Goal: Task Accomplishment & Management: Use online tool/utility

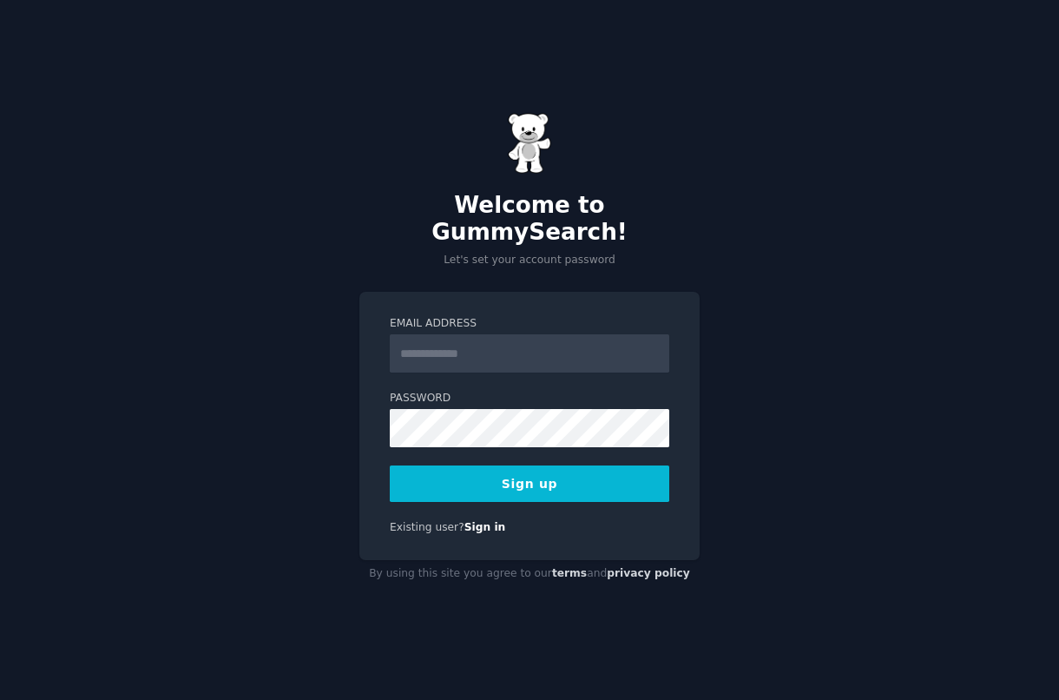
click at [538, 344] on input "Email Address" at bounding box center [530, 353] width 280 height 38
type input "**********"
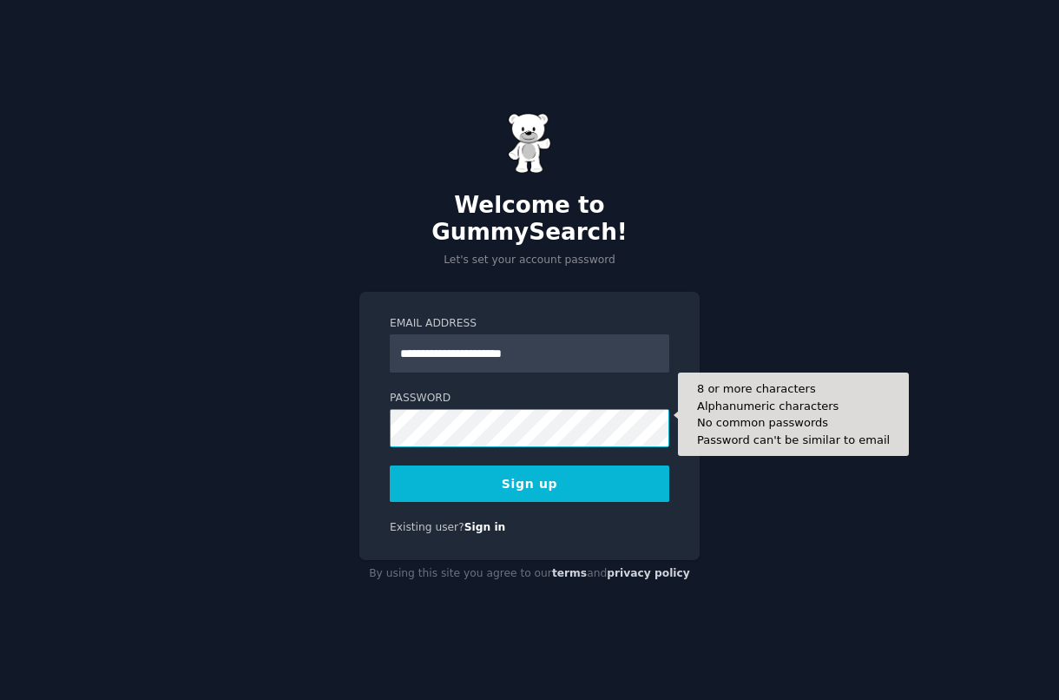
click at [390, 465] on button "Sign up" at bounding box center [530, 483] width 280 height 36
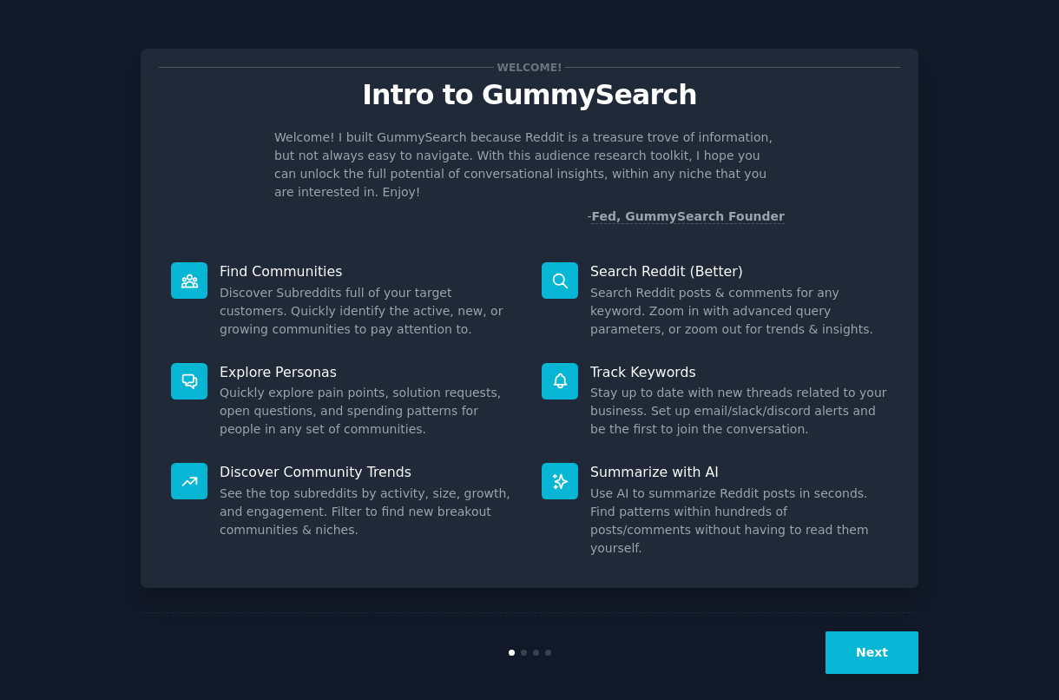
click at [884, 636] on button "Next" at bounding box center [872, 652] width 93 height 43
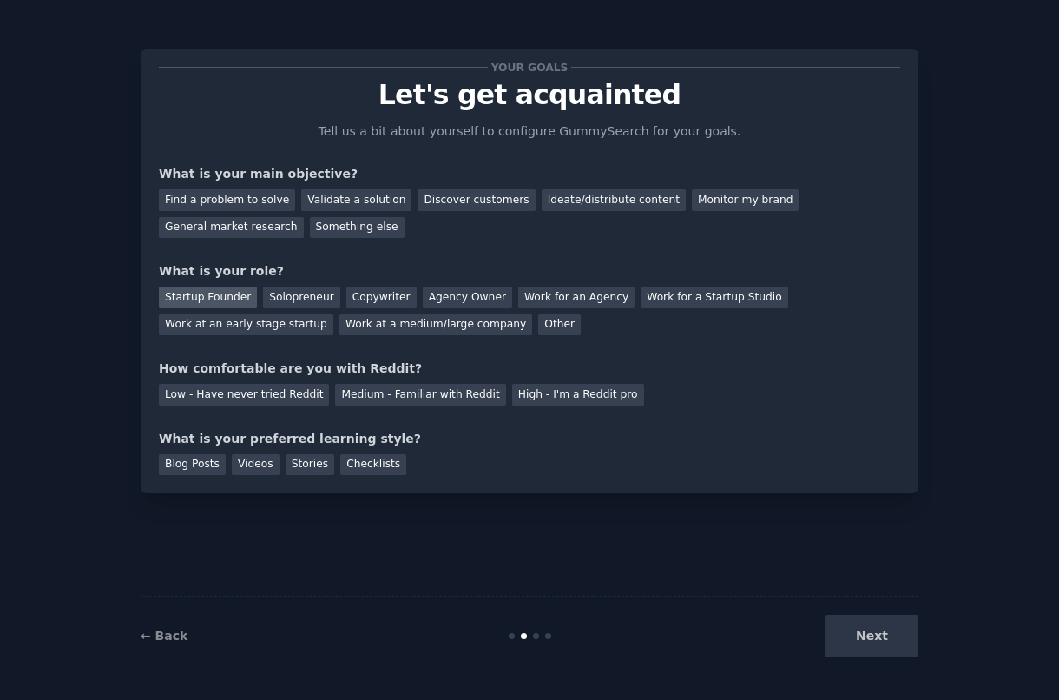
click at [218, 298] on div "Startup Founder" at bounding box center [208, 298] width 98 height 22
click at [297, 297] on div "Solopreneur" at bounding box center [301, 298] width 76 height 22
click at [292, 320] on div "Work at an early stage startup" at bounding box center [246, 325] width 175 height 22
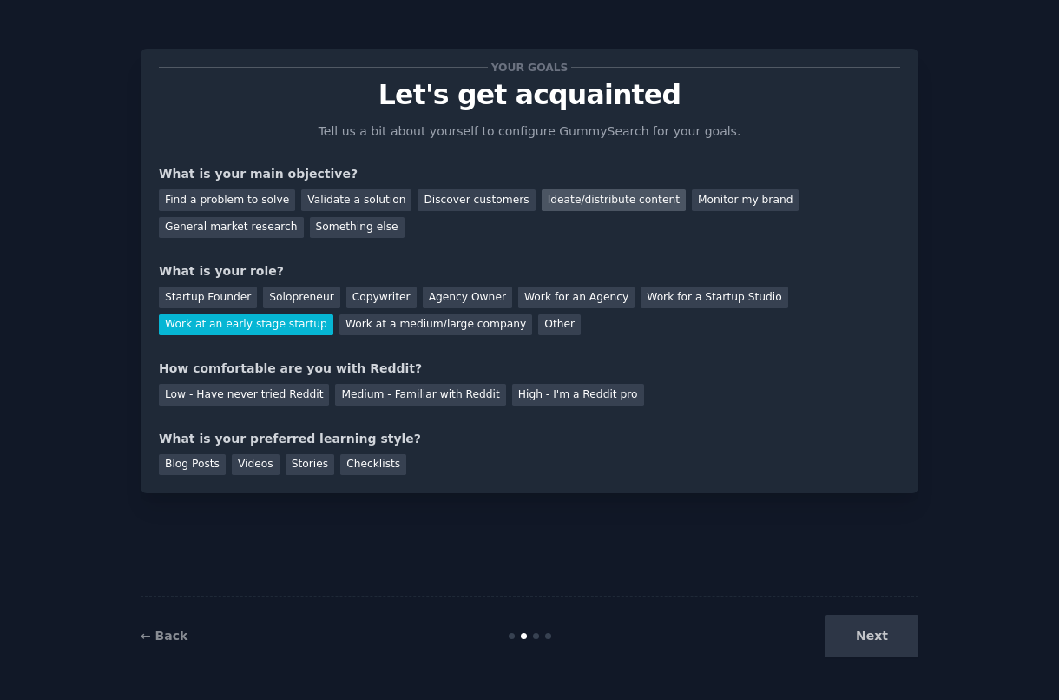
click at [554, 202] on div "Ideate/distribute content" at bounding box center [614, 200] width 144 height 22
click at [242, 188] on div "Find a problem to solve Validate a solution Discover customers Ideate/distribut…" at bounding box center [530, 210] width 742 height 55
click at [246, 228] on div "General market research" at bounding box center [231, 228] width 145 height 22
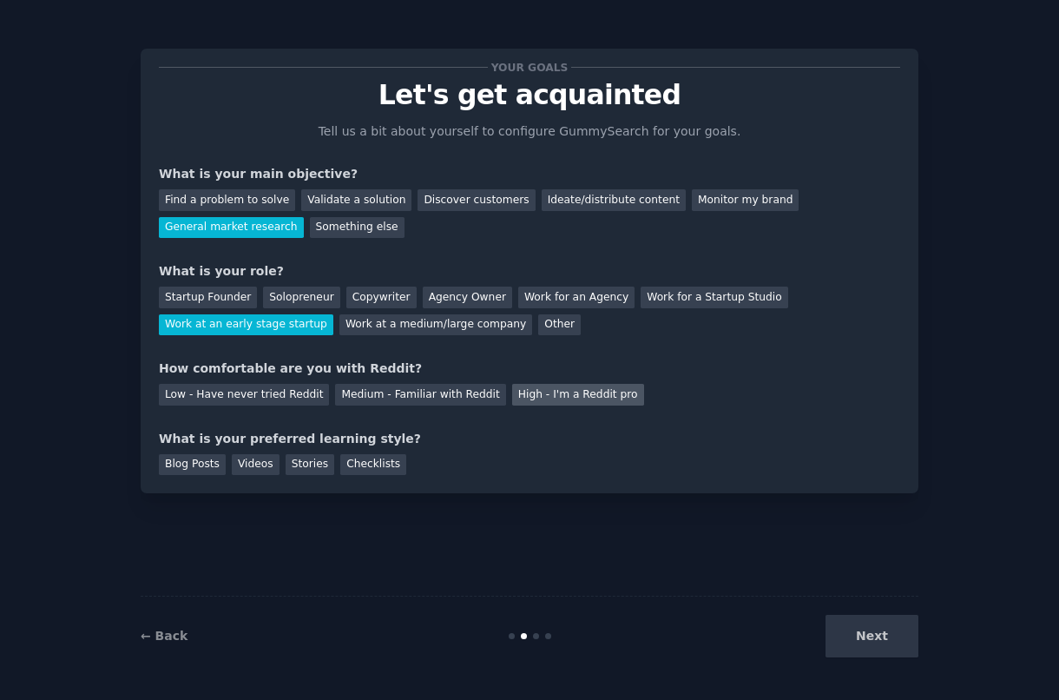
click at [572, 399] on div "High - I'm a Reddit pro" at bounding box center [578, 395] width 132 height 22
click at [463, 390] on div "Medium - Familiar with Reddit" at bounding box center [420, 395] width 170 height 22
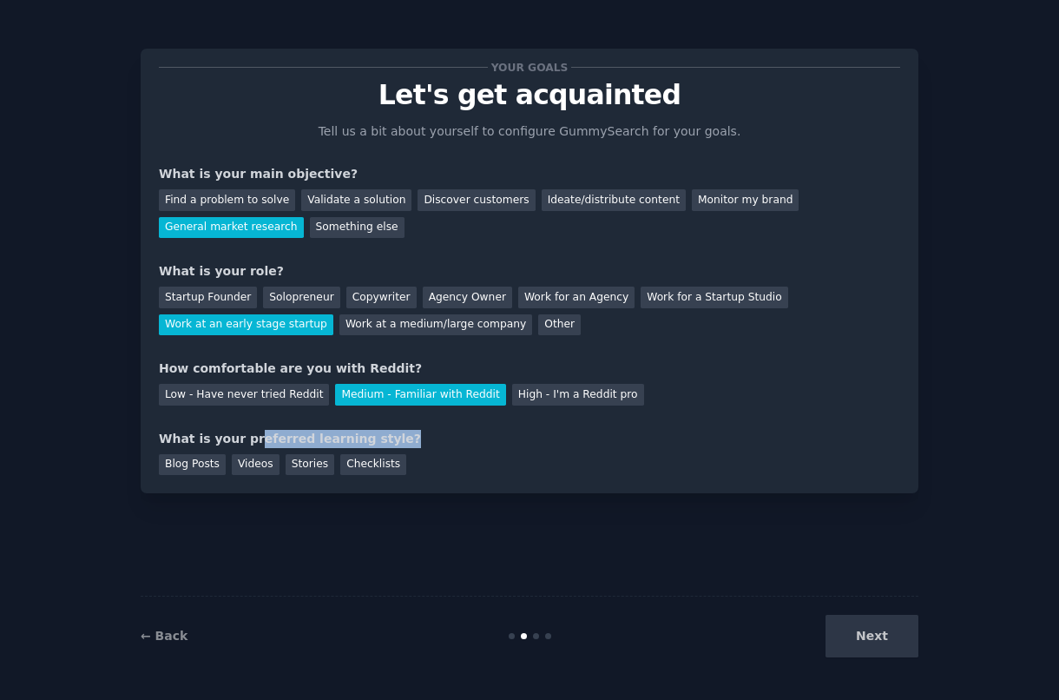
drag, startPoint x: 247, startPoint y: 434, endPoint x: 376, endPoint y: 442, distance: 128.7
click at [376, 442] on div "What is your preferred learning style?" at bounding box center [530, 439] width 742 height 18
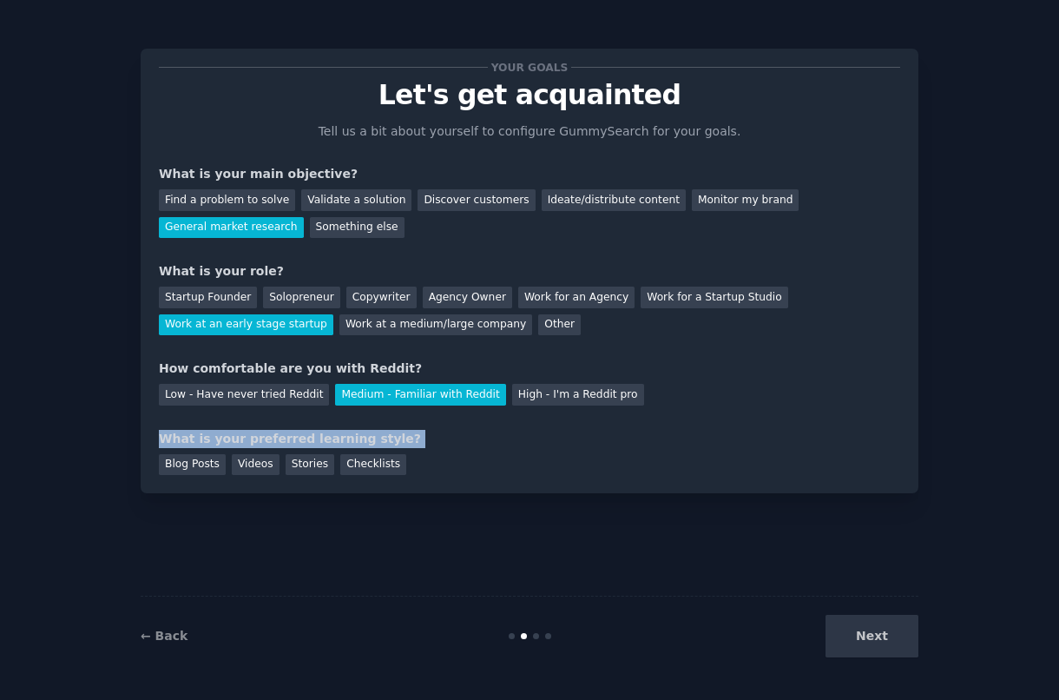
click at [346, 438] on div "What is your preferred learning style?" at bounding box center [530, 439] width 742 height 18
click at [325, 460] on div "Stories" at bounding box center [310, 465] width 49 height 22
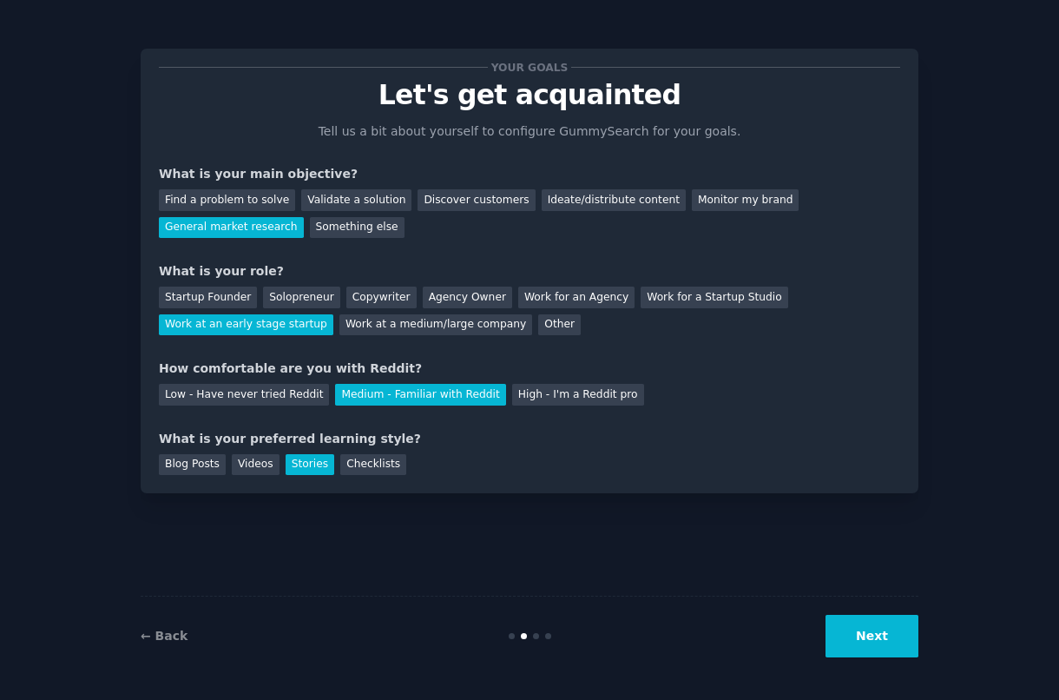
click at [890, 637] on button "Next" at bounding box center [872, 636] width 93 height 43
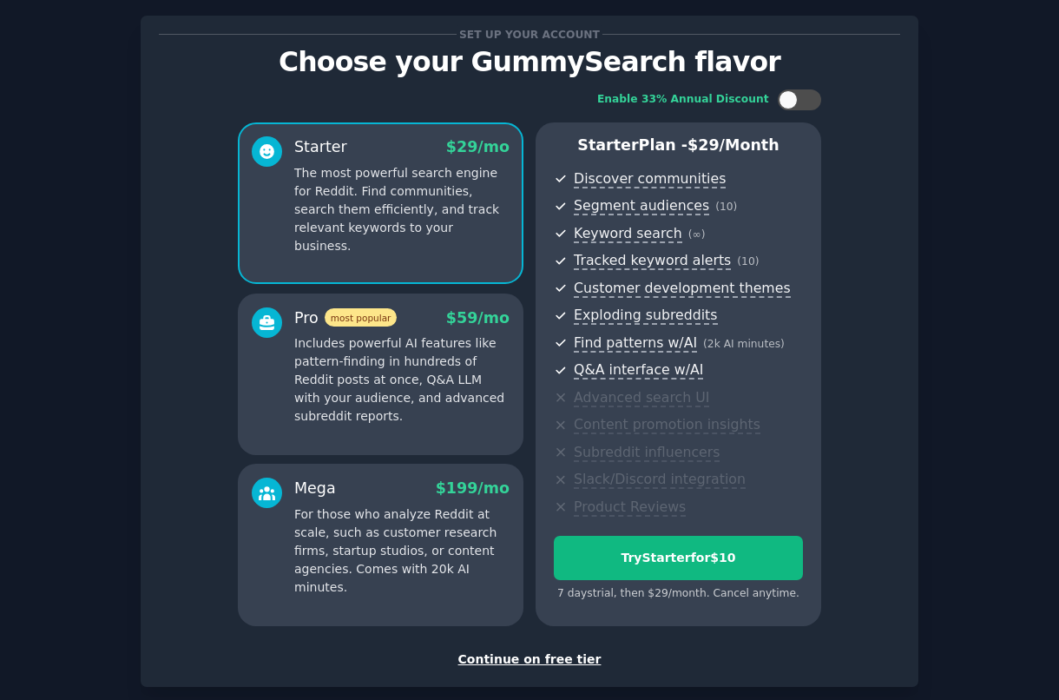
scroll to position [123, 0]
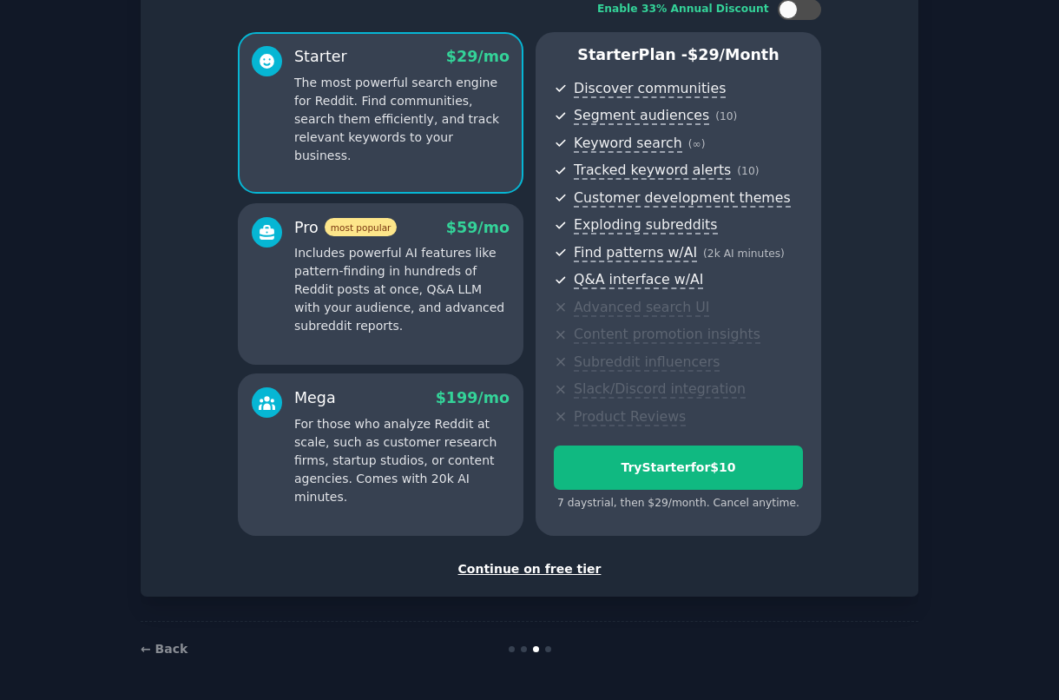
click at [568, 564] on div "Continue on free tier" at bounding box center [530, 569] width 742 height 18
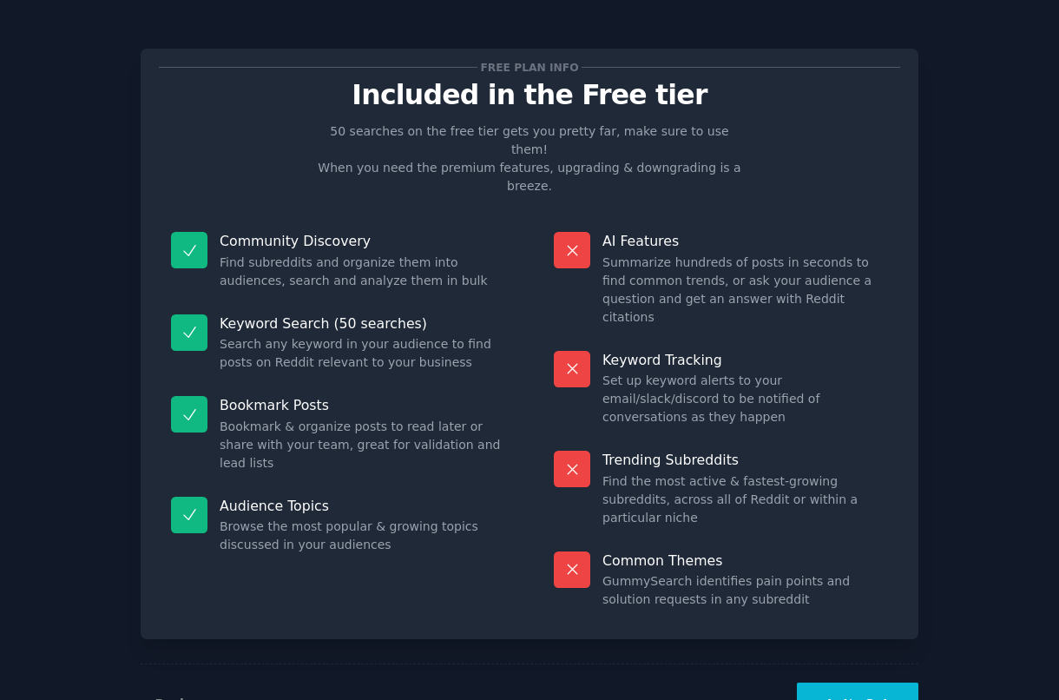
click at [904, 682] on button "Let's Go!" at bounding box center [858, 703] width 122 height 43
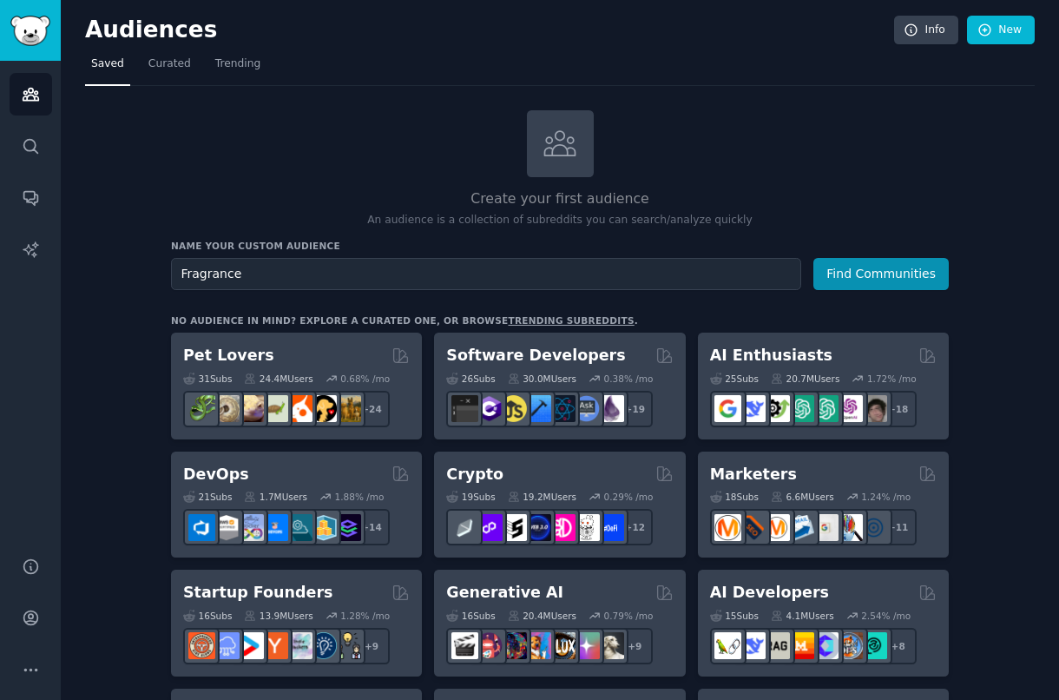
type input "Fragrance"
click at [814, 258] on button "Find Communities" at bounding box center [881, 274] width 135 height 32
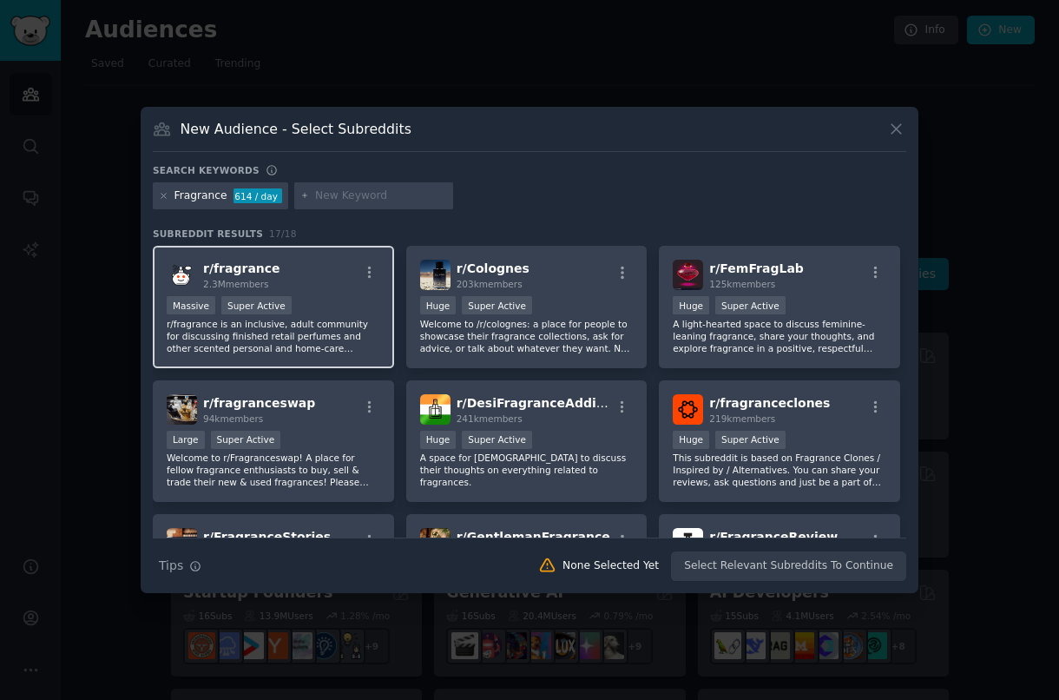
click at [345, 305] on div "Massive Super Active" at bounding box center [274, 307] width 214 height 22
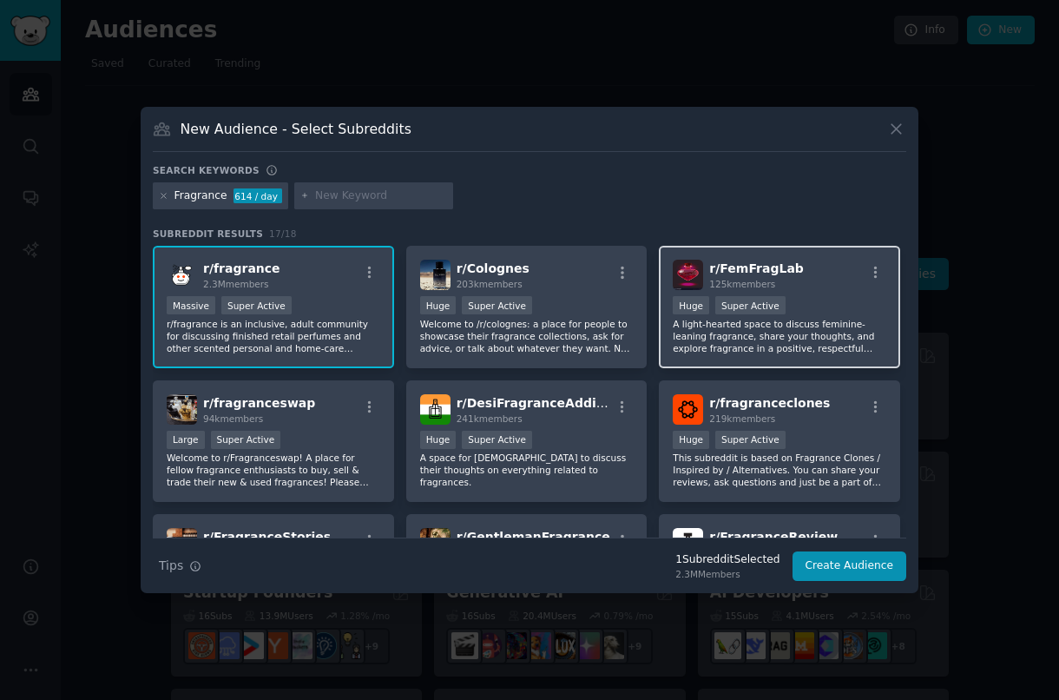
click at [830, 291] on div "r/ FemFragLab 125k members >= 95th percentile for submissions / day Huge Super …" at bounding box center [779, 307] width 241 height 122
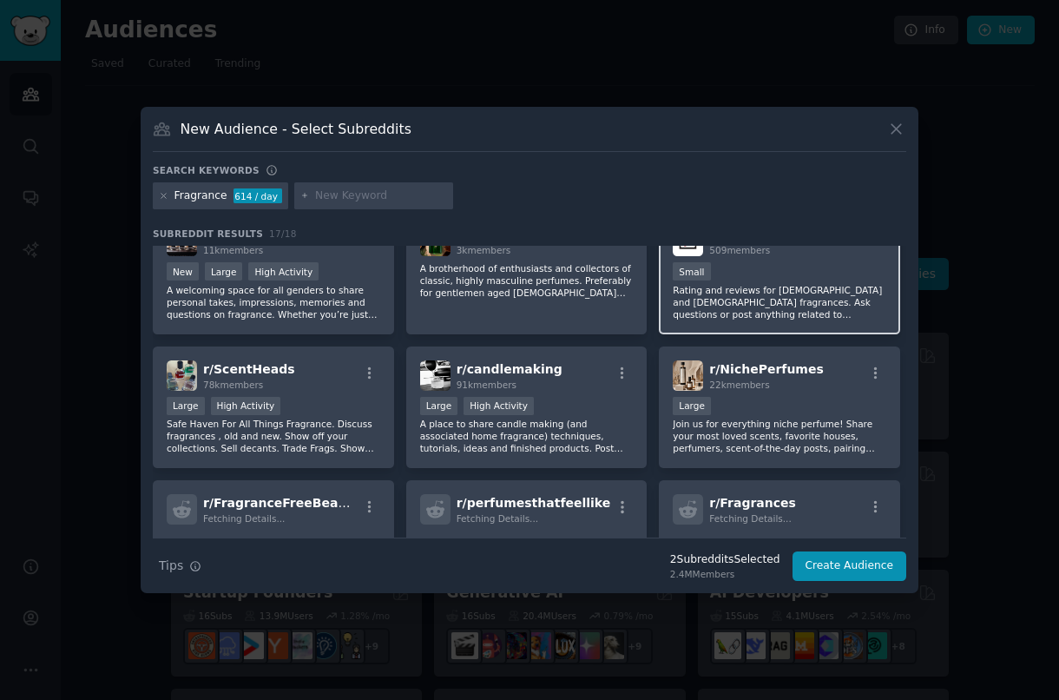
scroll to position [304, 0]
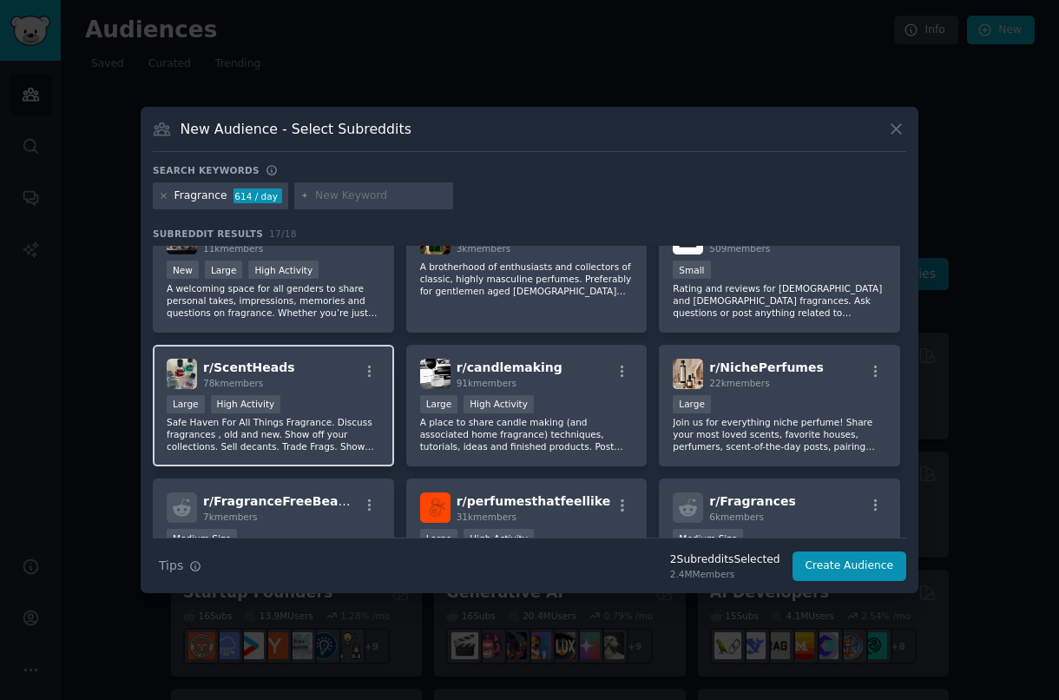
click at [313, 448] on p "Safe Haven For All Things Fragrance. Discuss fragrances , old and new. Show off…" at bounding box center [274, 434] width 214 height 36
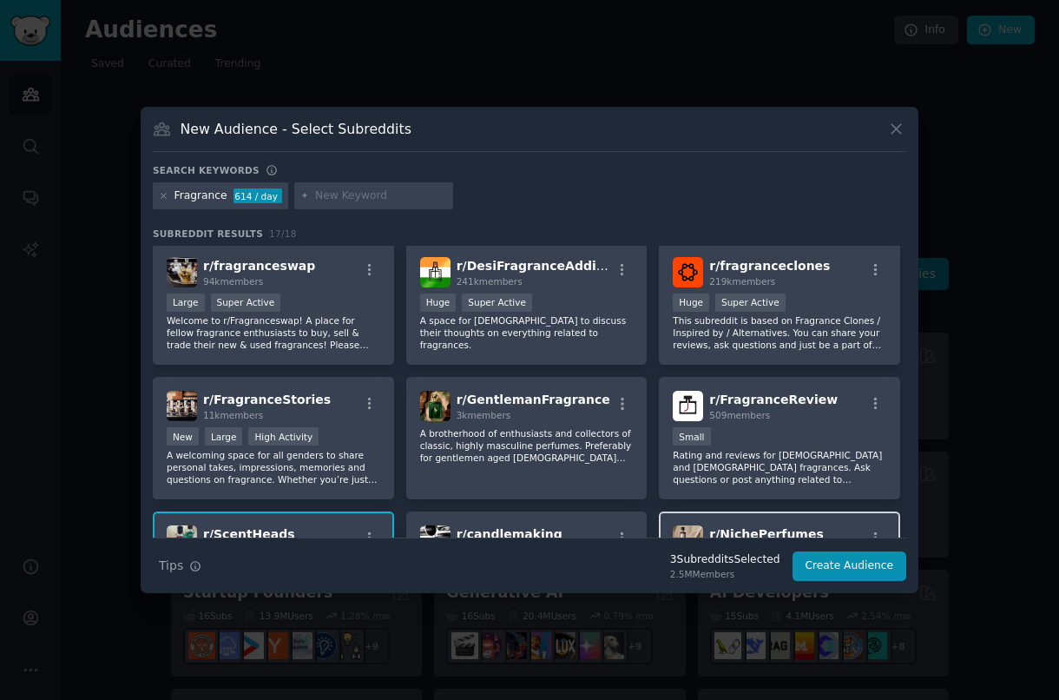
scroll to position [0, 0]
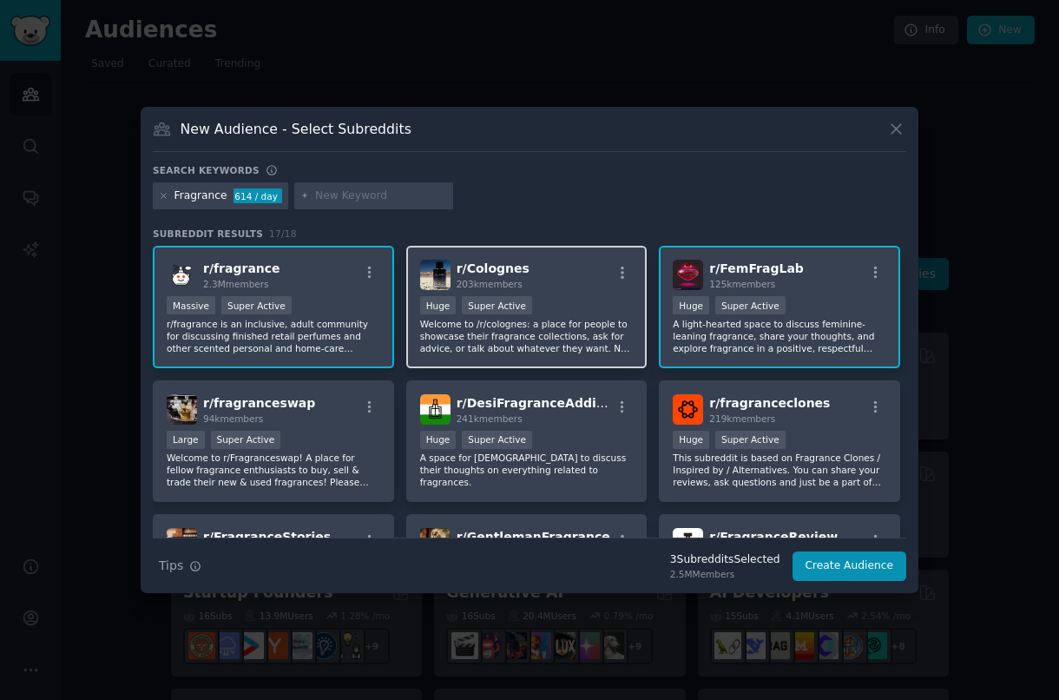
click at [478, 334] on p "Welcome to /r/colognes: a place for people to showcase their fragrance collecti…" at bounding box center [527, 336] width 214 height 36
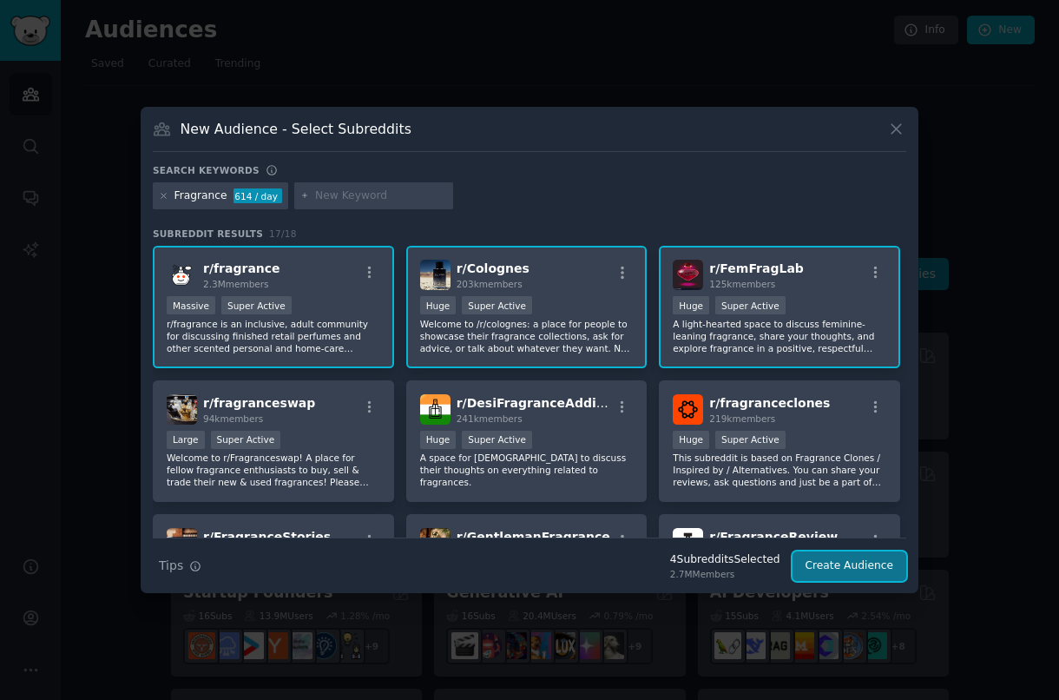
click at [831, 571] on button "Create Audience" at bounding box center [850, 566] width 115 height 30
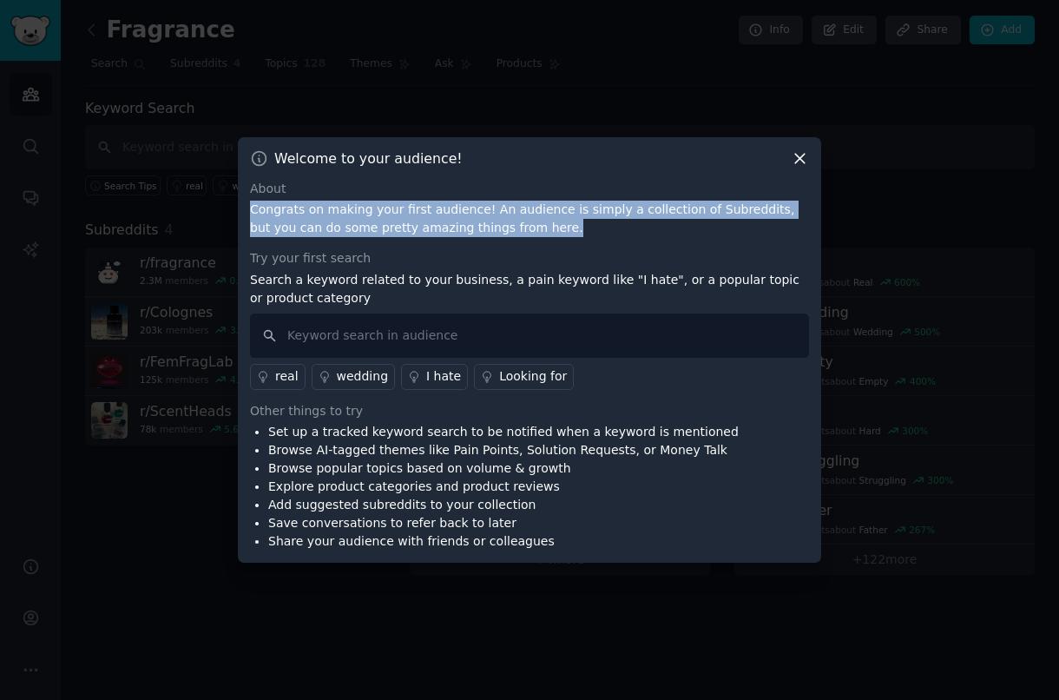
drag, startPoint x: 254, startPoint y: 211, endPoint x: 590, endPoint y: 220, distance: 336.1
click at [590, 220] on p "Congrats on making your first audience! An audience is simply a collection of S…" at bounding box center [529, 219] width 559 height 36
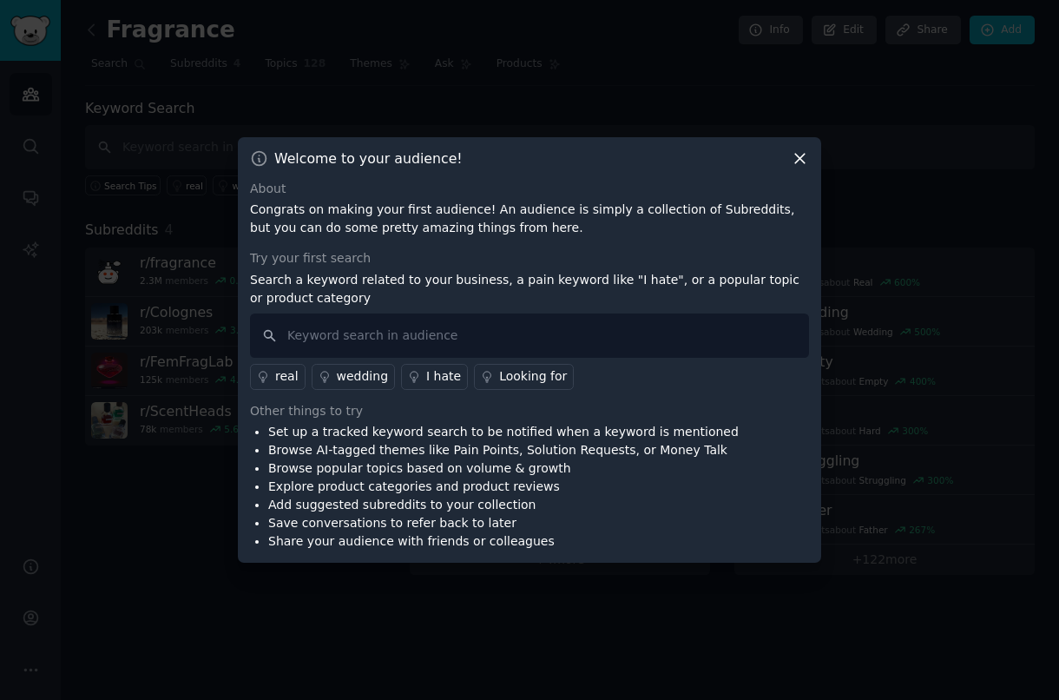
click at [590, 220] on p "Congrats on making your first audience! An audience is simply a collection of S…" at bounding box center [529, 219] width 559 height 36
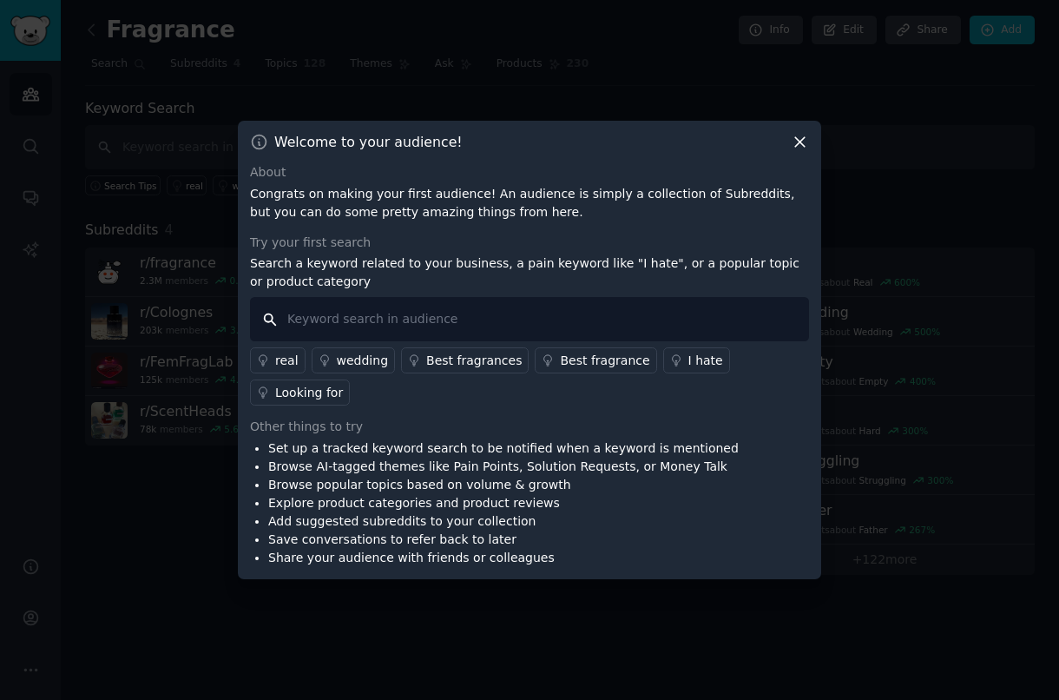
click at [551, 319] on input "text" at bounding box center [529, 319] width 559 height 44
click at [494, 362] on div "Best fragrances" at bounding box center [474, 361] width 96 height 18
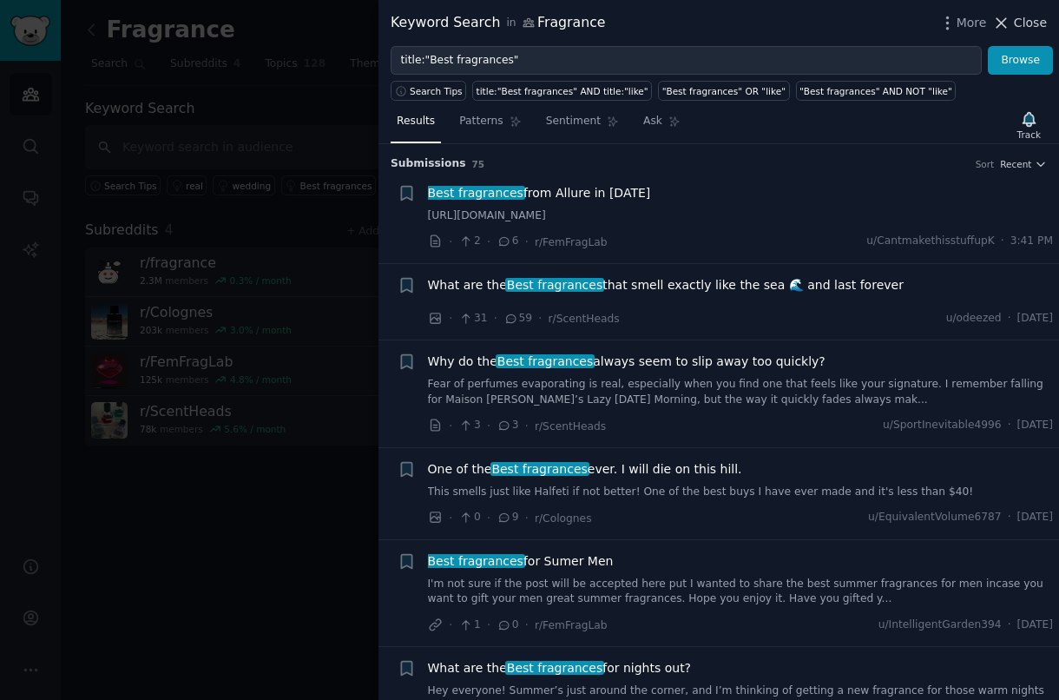
click at [1005, 24] on icon at bounding box center [1003, 23] width 10 height 10
